Goal: Task Accomplishment & Management: Manage account settings

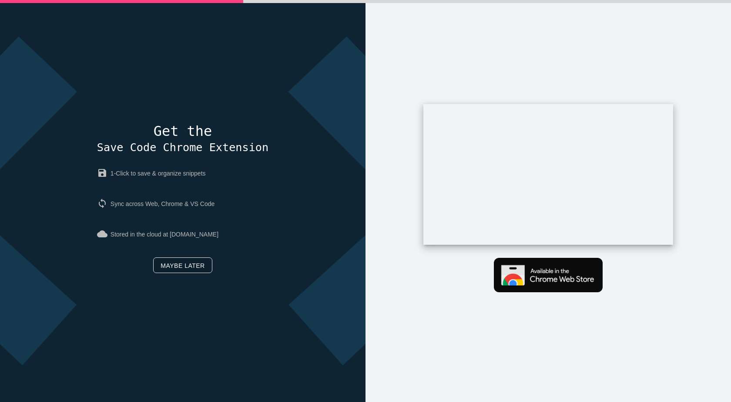
click at [176, 267] on link "Maybe later" at bounding box center [182, 265] width 59 height 16
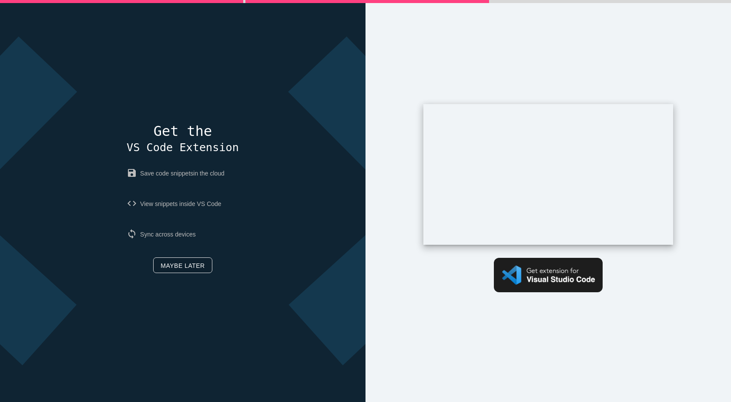
click at [190, 266] on link "Maybe later" at bounding box center [182, 265] width 59 height 16
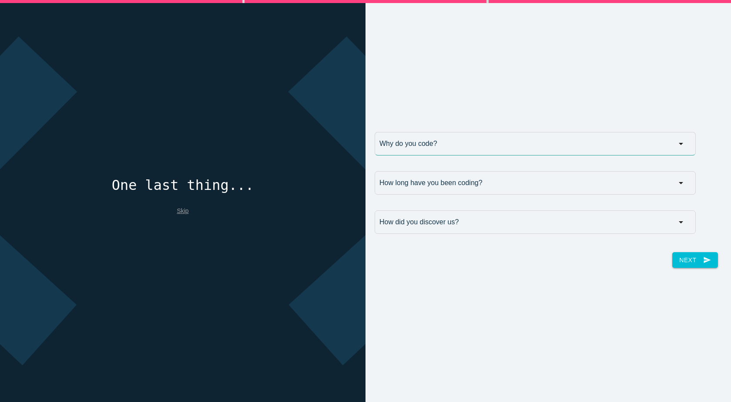
click at [407, 143] on input "Why do you code?" at bounding box center [535, 144] width 321 height 24
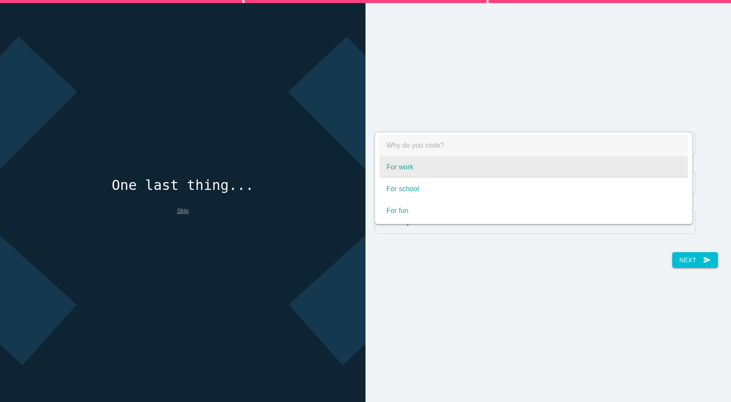
click at [409, 170] on span "For work" at bounding box center [534, 167] width 309 height 22
select select "For work"
type input "For work"
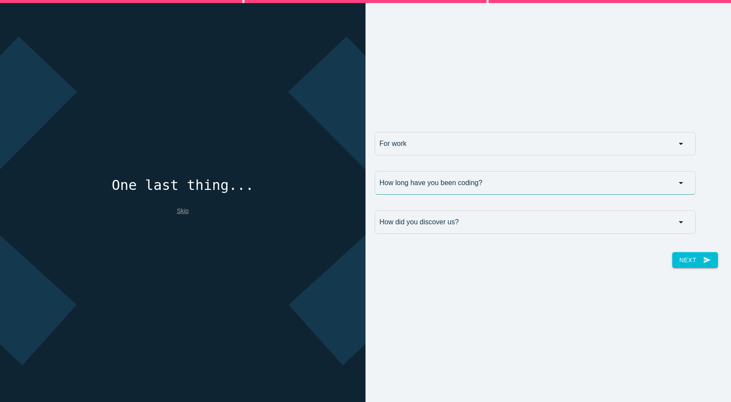
click at [417, 183] on input "How long have you been coding?" at bounding box center [535, 183] width 321 height 24
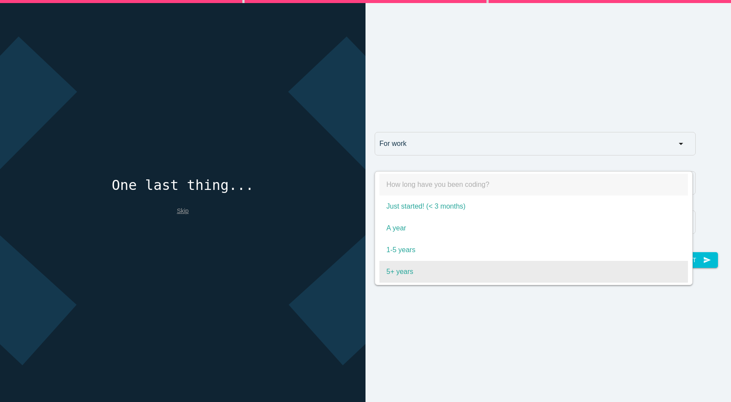
click at [410, 268] on span "5+ years" at bounding box center [534, 272] width 309 height 22
select select "5+ years"
type input "5+ years"
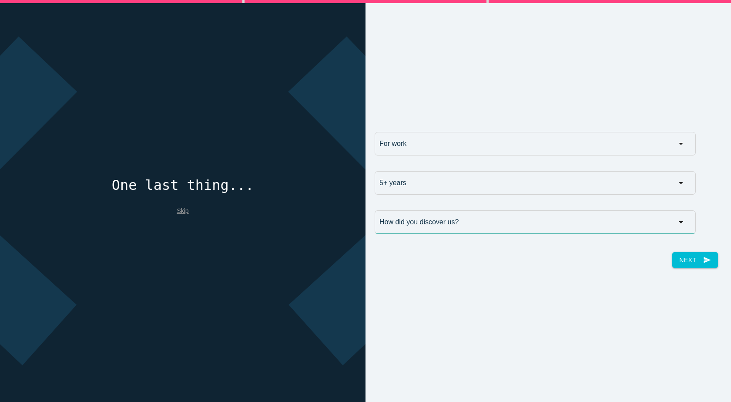
click at [428, 225] on input "How did you discover us?" at bounding box center [535, 222] width 321 height 24
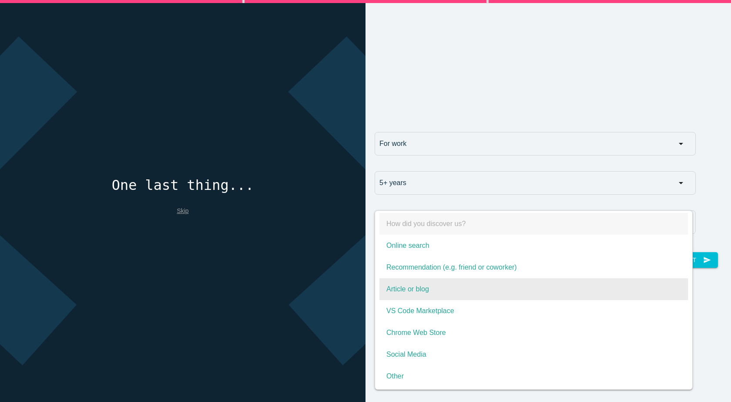
click at [415, 293] on span "Article or blog" at bounding box center [534, 289] width 309 height 22
select select "Article or blog"
type input "Article or blog"
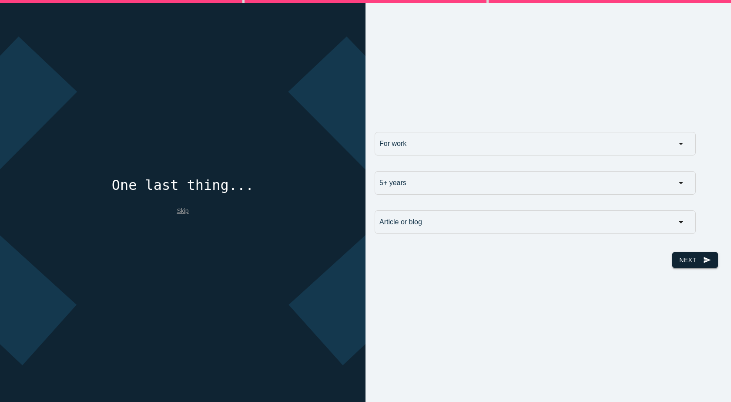
click at [680, 261] on button "Next send" at bounding box center [695, 260] width 45 height 16
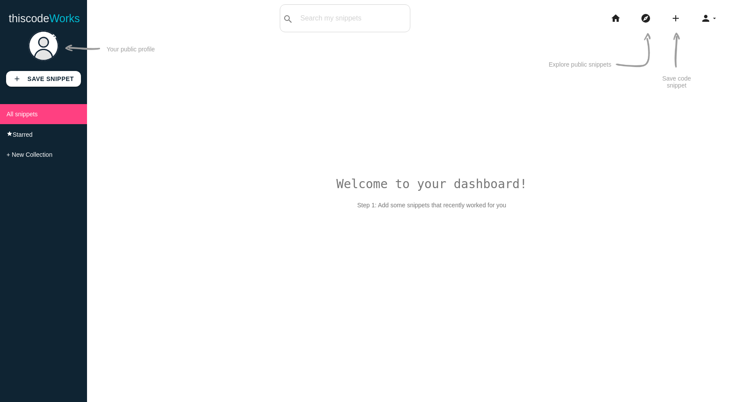
click at [47, 48] on img at bounding box center [43, 45] width 30 height 30
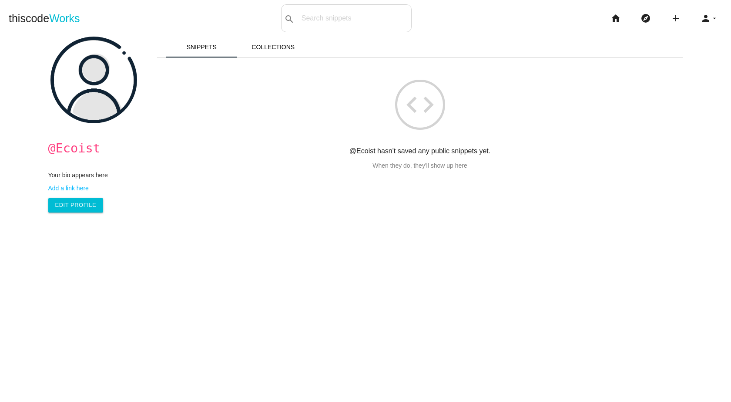
click at [100, 71] on img at bounding box center [94, 80] width 87 height 87
click at [118, 51] on img at bounding box center [94, 80] width 87 height 87
click at [71, 191] on link "Add a link here" at bounding box center [98, 188] width 100 height 7
click at [64, 192] on link "Add a link here" at bounding box center [98, 188] width 100 height 7
click at [64, 208] on link "Edit Profile" at bounding box center [75, 205] width 55 height 14
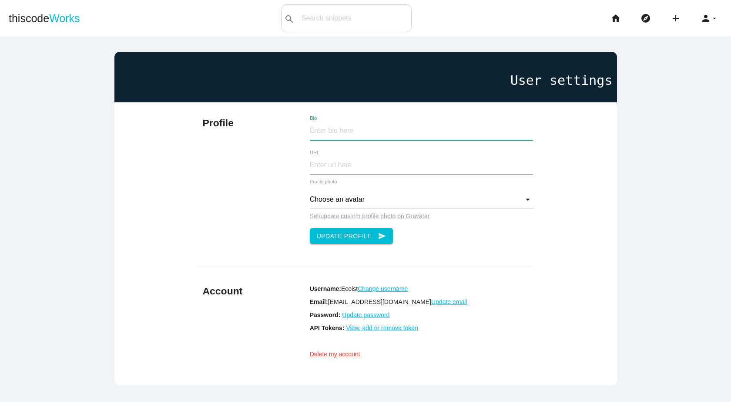
click at [317, 132] on input "Bio" at bounding box center [421, 130] width 223 height 19
click at [318, 170] on input "URL" at bounding box center [421, 165] width 223 height 19
paste input "[URL][DOMAIN_NAME]"
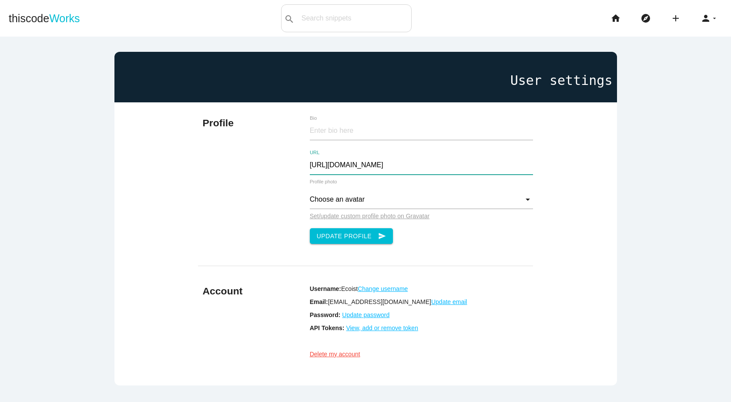
type input "[URL][DOMAIN_NAME]"
click at [336, 202] on input "Choose an avatar" at bounding box center [421, 199] width 223 height 19
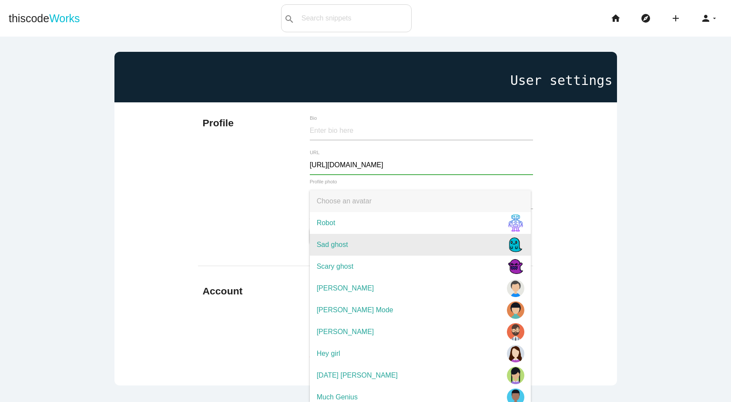
click at [364, 236] on span "Sad ghost" at bounding box center [421, 245] width 222 height 22
type input "Sad ghost"
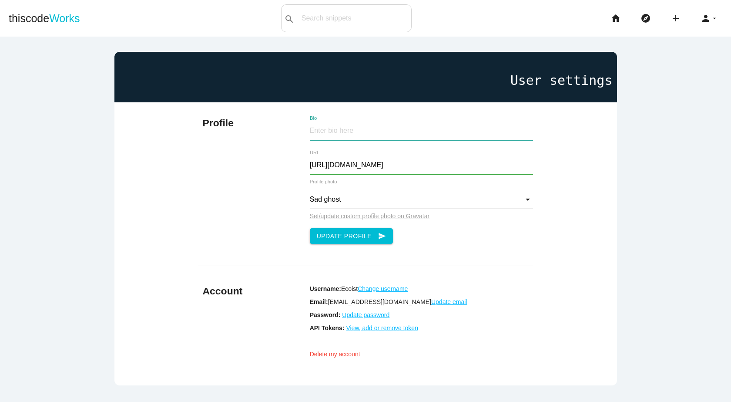
click at [329, 129] on input "Bio" at bounding box center [421, 130] width 223 height 19
paste input "The Ecoist collection of fashionable linen wear, bedding and home goods offers …"
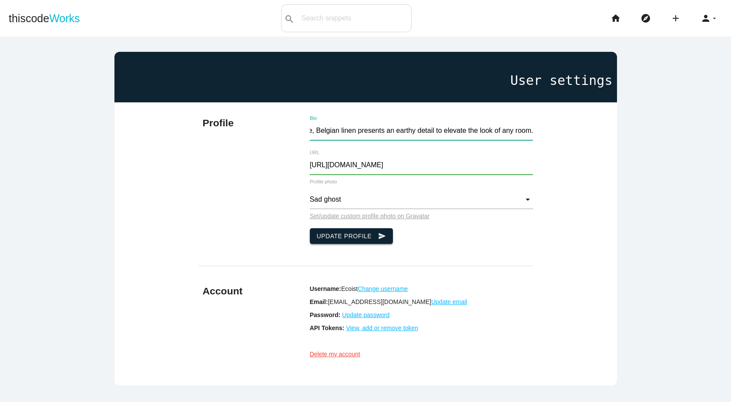
type input "The Ecoist collection of fashionable linen wear, bedding and home goods offers …"
click at [338, 230] on button "Update Profile send" at bounding box center [352, 236] width 84 height 16
